Goal: Find specific page/section: Find specific page/section

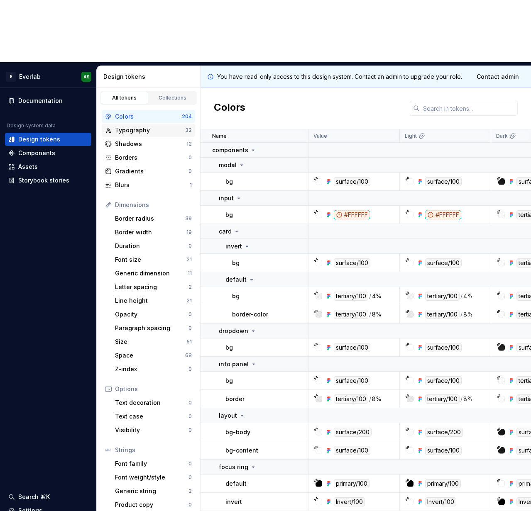
click at [140, 126] on div "Typography" at bounding box center [150, 130] width 70 height 8
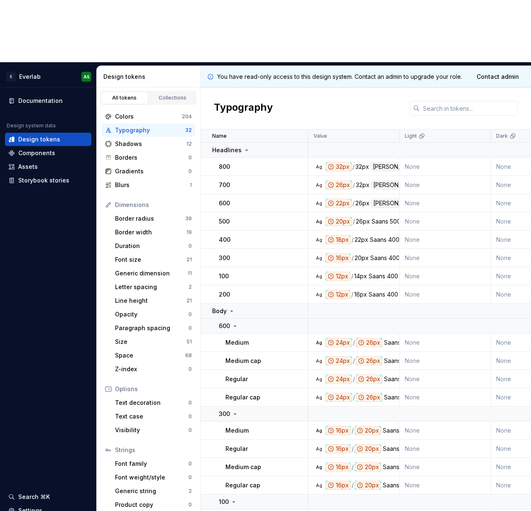
click at [263, 199] on div "600" at bounding box center [263, 203] width 89 height 8
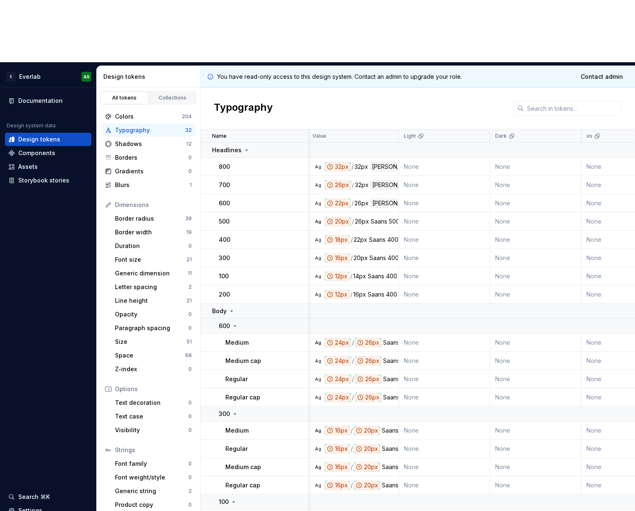
scroll to position [0, 1]
